Goal: Information Seeking & Learning: Learn about a topic

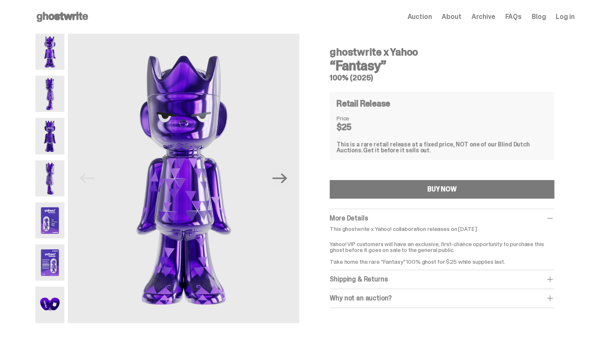
click at [51, 97] on img at bounding box center [49, 94] width 29 height 36
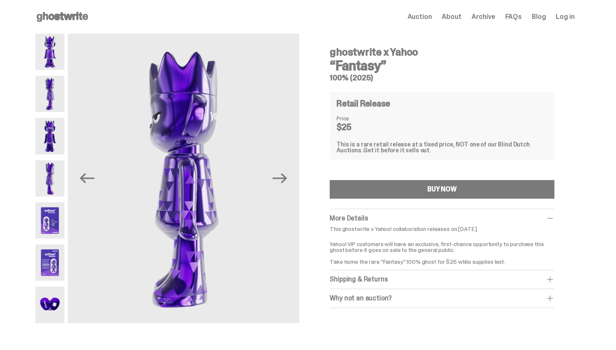
click at [53, 122] on img at bounding box center [49, 136] width 29 height 36
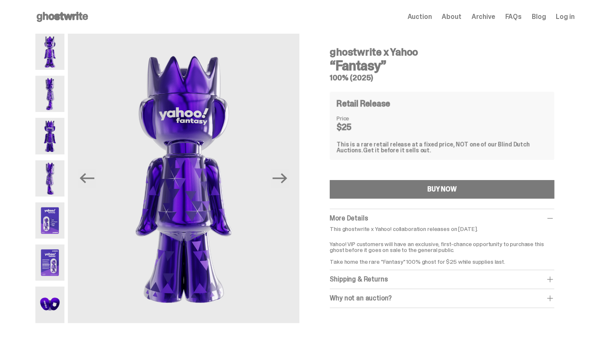
click at [53, 152] on img at bounding box center [49, 136] width 29 height 36
click at [63, 164] on img at bounding box center [49, 178] width 29 height 36
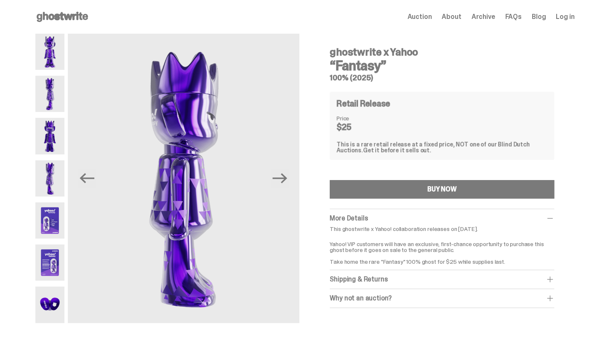
click at [63, 205] on img at bounding box center [49, 220] width 29 height 36
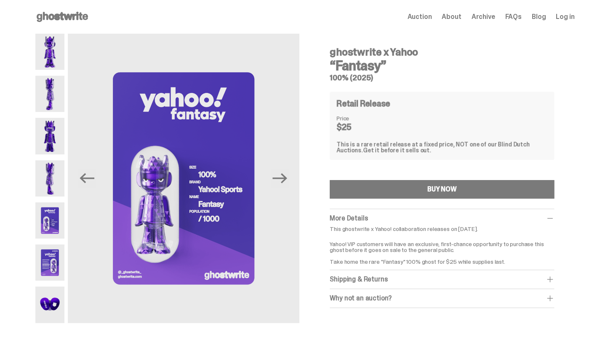
click at [56, 275] on img at bounding box center [49, 263] width 29 height 36
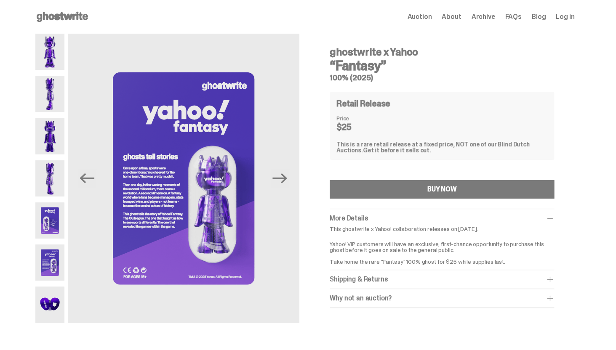
click at [52, 298] on img at bounding box center [49, 305] width 29 height 36
